Goal: Task Accomplishment & Management: Complete application form

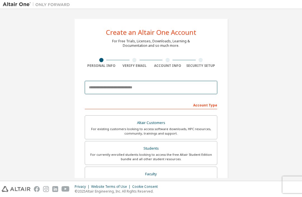
click at [171, 87] on input "email" at bounding box center [151, 87] width 132 height 13
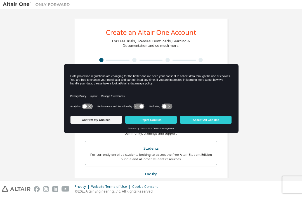
scroll to position [18, 0]
click at [79, 122] on button "Confirm my Choices" at bounding box center [95, 120] width 51 height 8
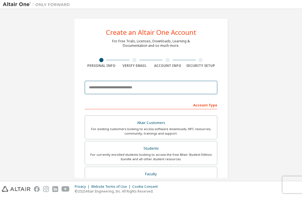
click at [188, 81] on input "email" at bounding box center [151, 87] width 132 height 13
type input "**********"
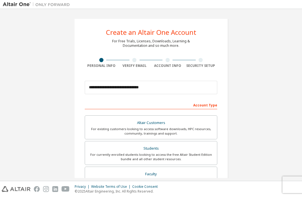
click at [170, 153] on div "For currently enrolled students looking to access the free Altair Student Editi…" at bounding box center [150, 157] width 125 height 9
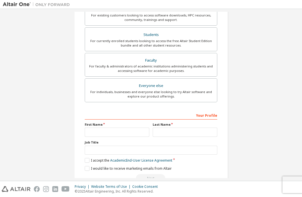
scroll to position [113, 0]
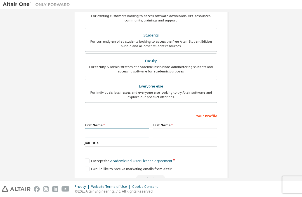
click at [131, 128] on input "text" at bounding box center [117, 132] width 65 height 9
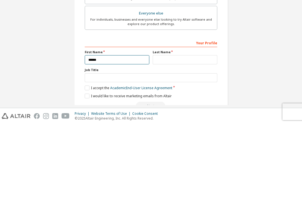
type input "******"
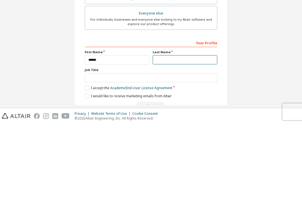
click at [175, 128] on input "text" at bounding box center [184, 132] width 65 height 9
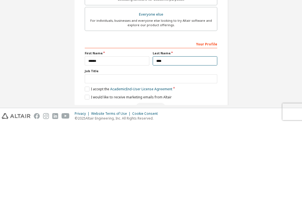
type input "****"
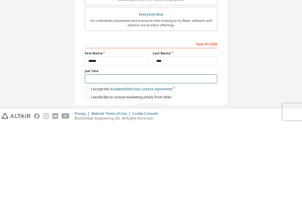
click at [138, 148] on input "text" at bounding box center [151, 152] width 132 height 9
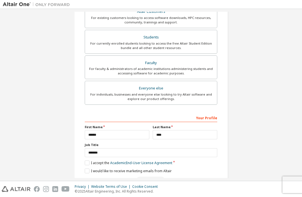
scroll to position [111, 0]
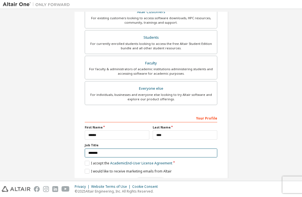
type input "*******"
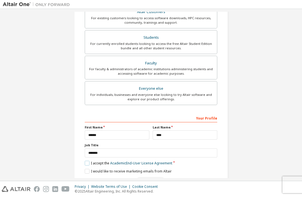
click at [91, 161] on label "I accept the Academic End-User License Agreement" at bounding box center [128, 163] width 87 height 5
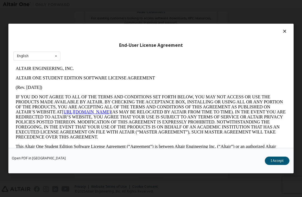
scroll to position [0, 0]
click at [285, 29] on icon at bounding box center [284, 31] width 6 height 5
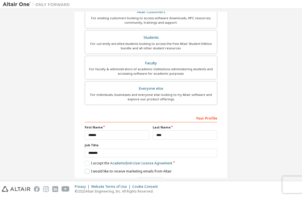
click at [91, 169] on label "I would like to receive marketing emails from Altair" at bounding box center [128, 171] width 87 height 5
click at [87, 161] on label "I accept the Academic End-User License Agreement" at bounding box center [128, 163] width 87 height 5
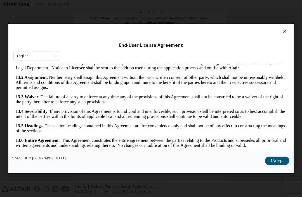
scroll to position [1032, 0]
click at [277, 165] on button "I Accept" at bounding box center [276, 161] width 25 height 8
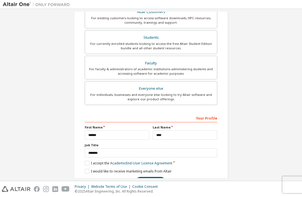
click at [154, 177] on button "Next" at bounding box center [150, 181] width 29 height 8
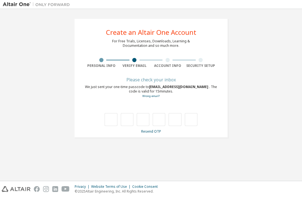
scroll to position [0, 0]
click at [113, 113] on input "text" at bounding box center [110, 119] width 13 height 13
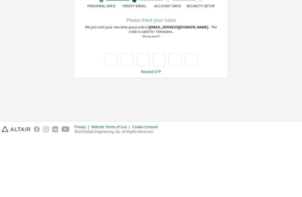
type input "*"
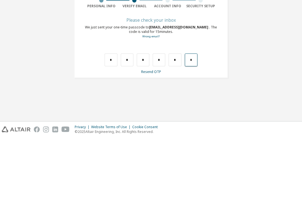
type input "*"
